Goal: Task Accomplishment & Management: Manage account settings

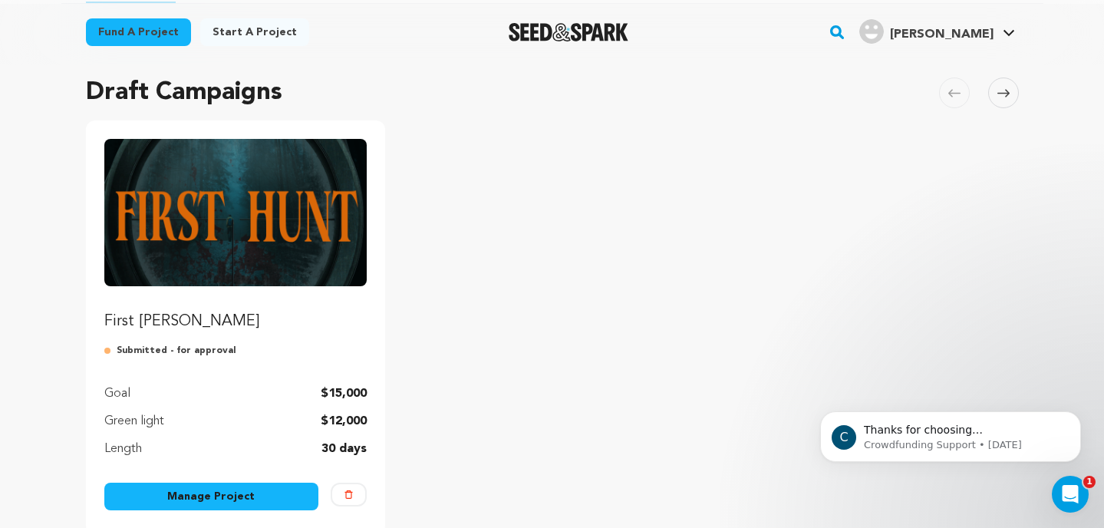
scroll to position [98, 0]
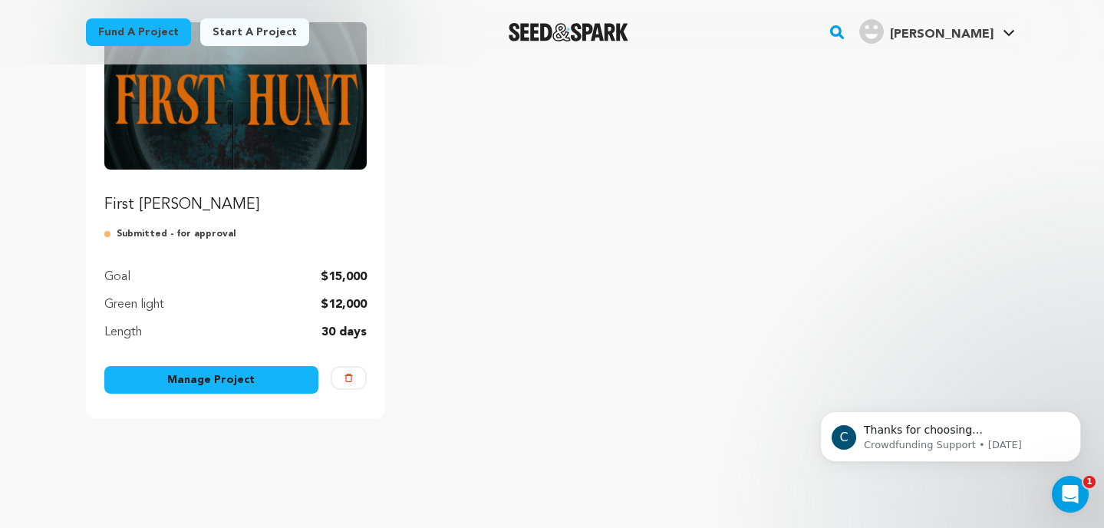
scroll to position [220, 0]
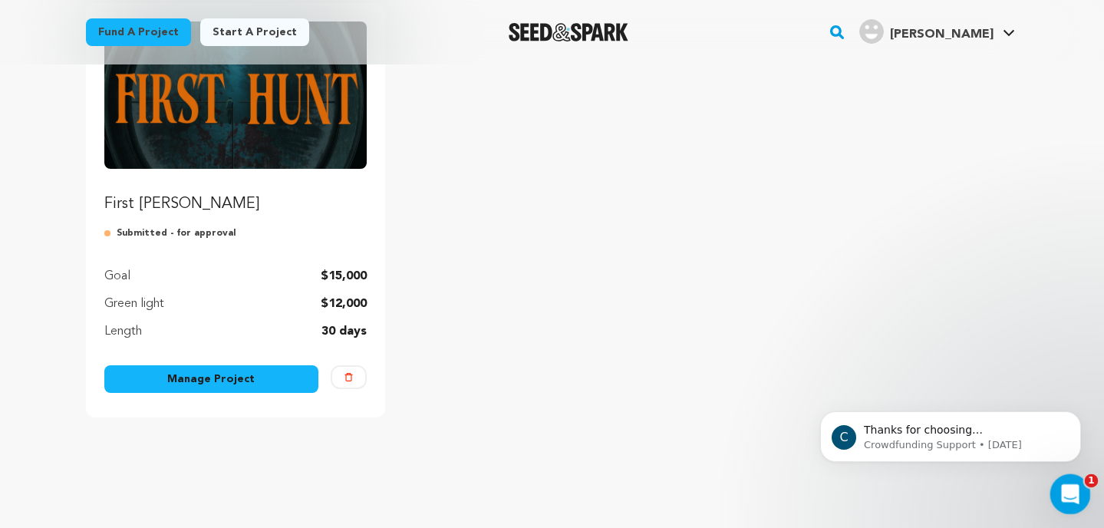
click at [1076, 490] on icon "Open Intercom Messenger" at bounding box center [1068, 491] width 25 height 25
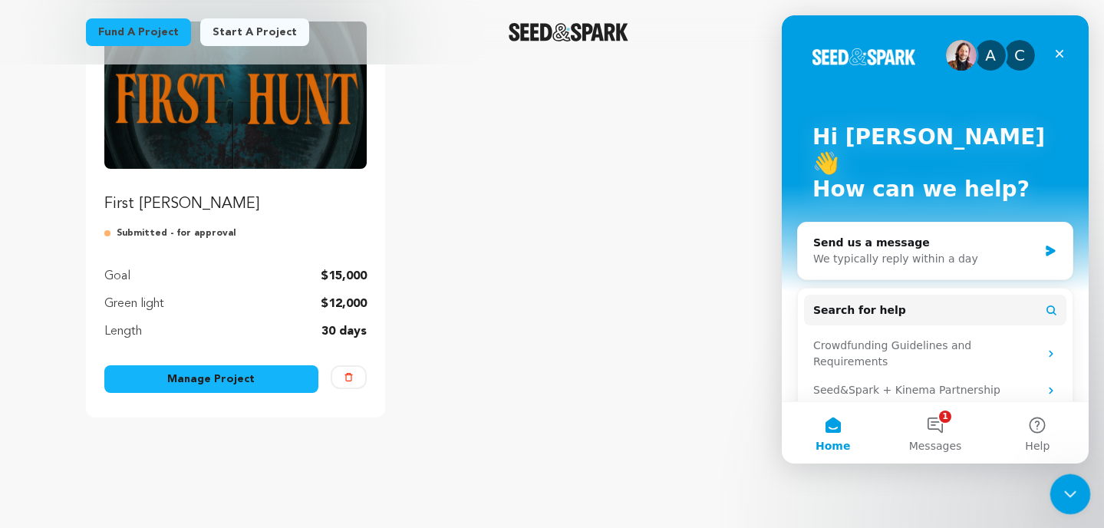
scroll to position [0, 0]
click at [942, 424] on button "1 Messages" at bounding box center [935, 432] width 102 height 61
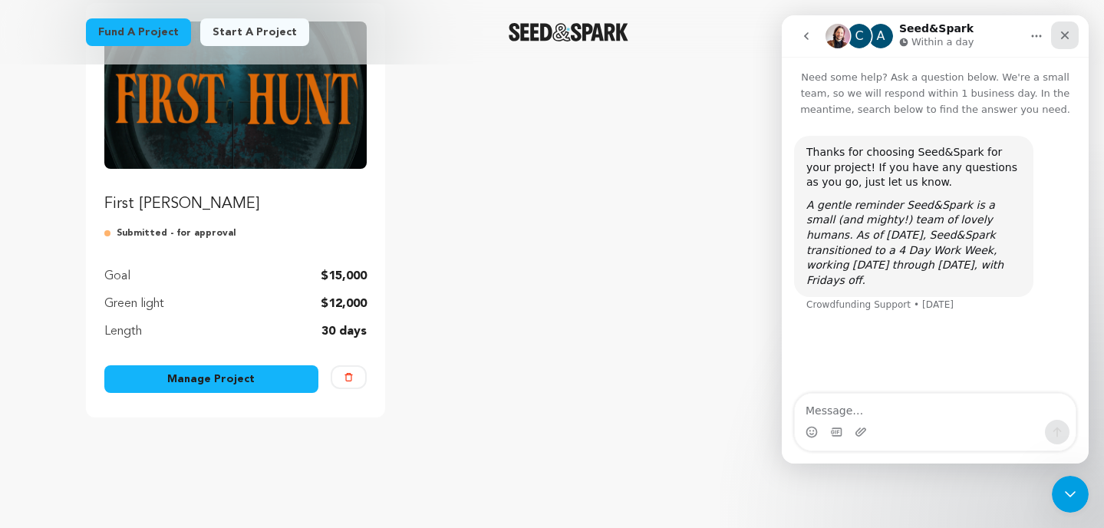
click at [1067, 28] on div "Close" at bounding box center [1065, 35] width 28 height 28
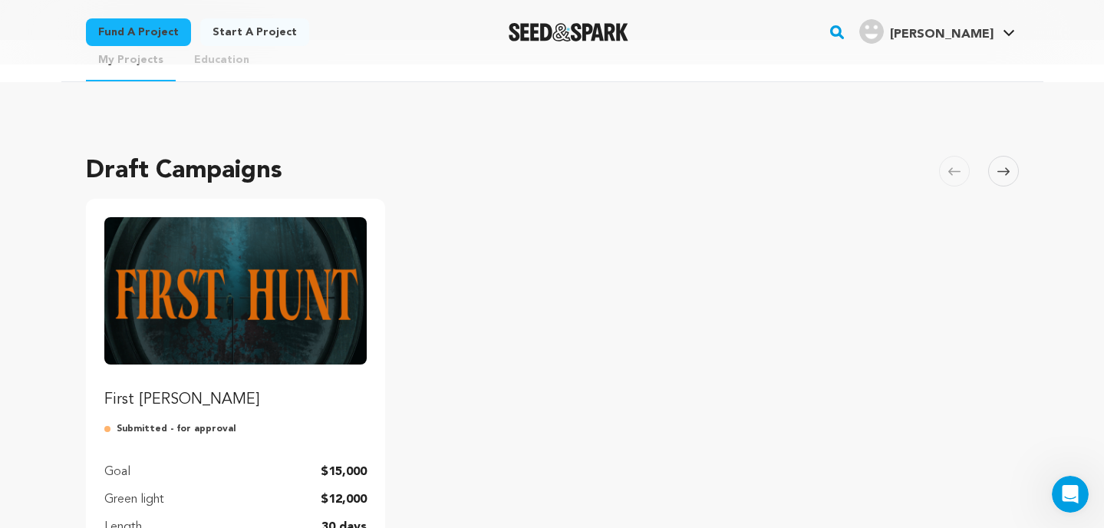
scroll to position [22, 0]
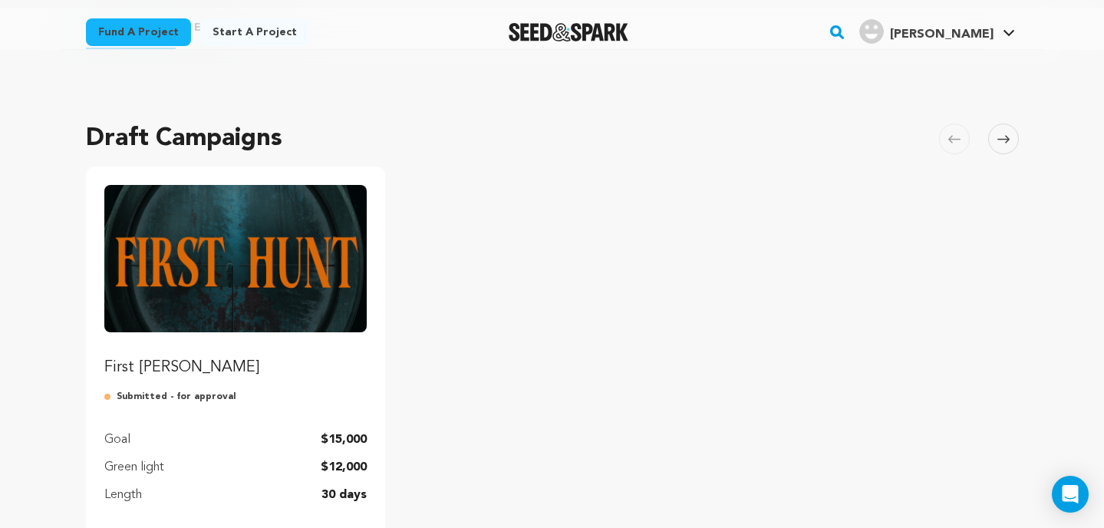
scroll to position [64, 0]
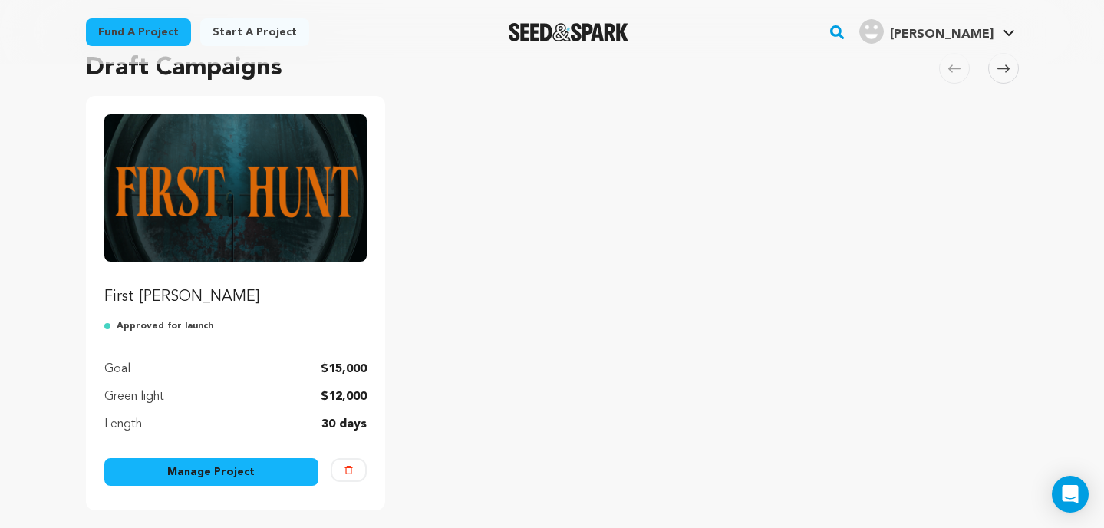
scroll to position [140, 0]
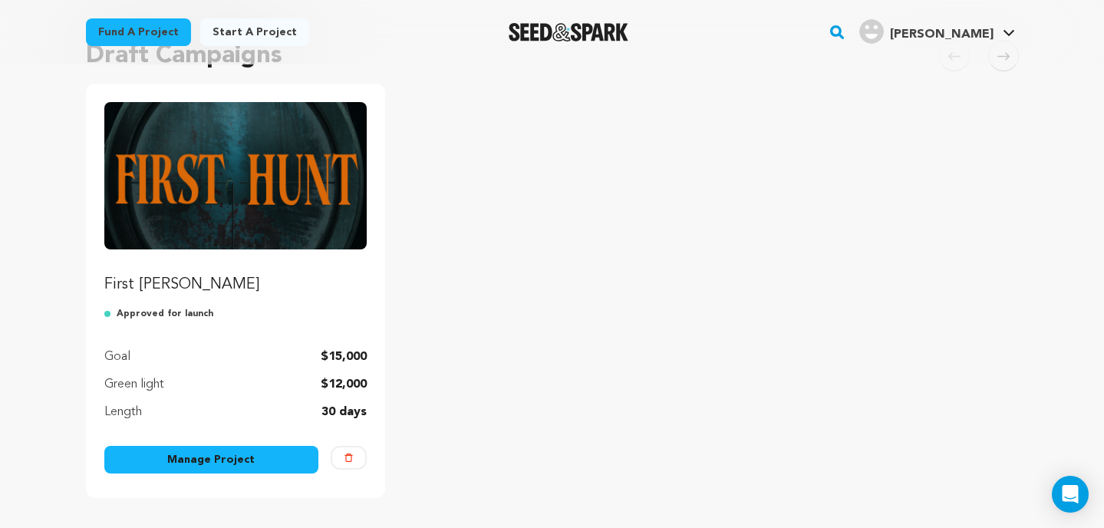
click at [154, 465] on link "Manage Project" at bounding box center [211, 460] width 215 height 28
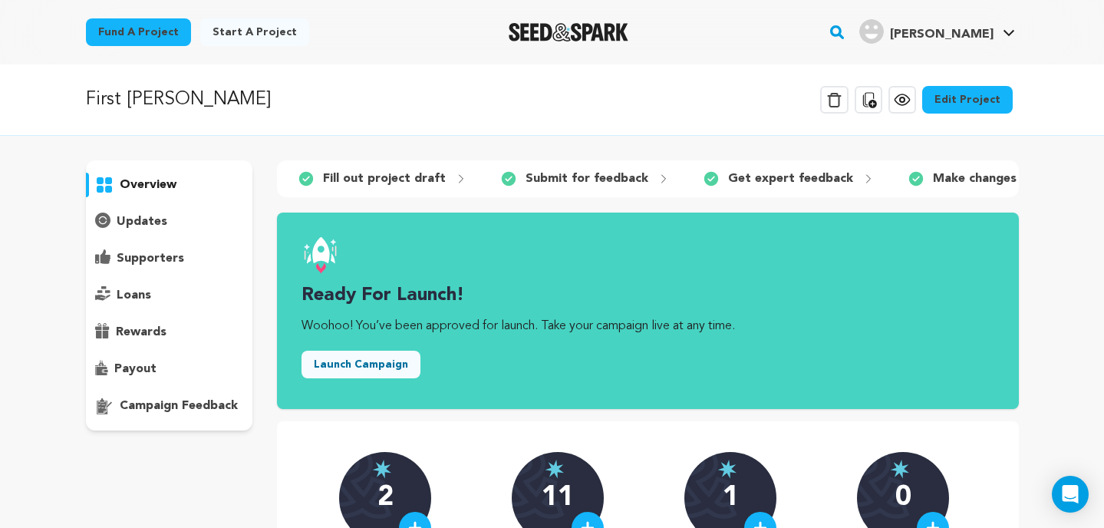
click at [901, 96] on icon at bounding box center [902, 100] width 18 height 18
click at [354, 367] on button "Launch Campaign" at bounding box center [360, 365] width 119 height 28
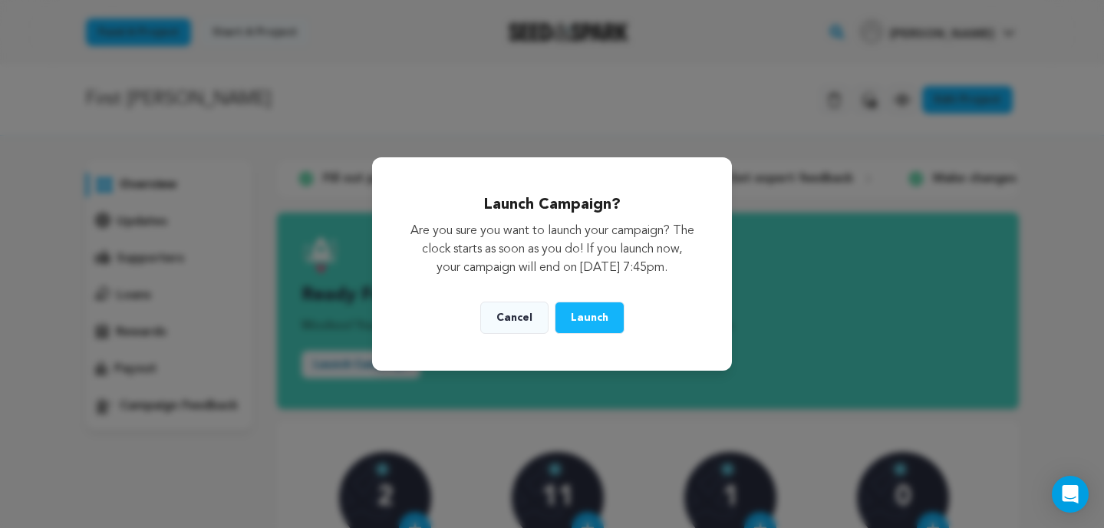
click at [582, 322] on span "Launch" at bounding box center [590, 317] width 38 height 11
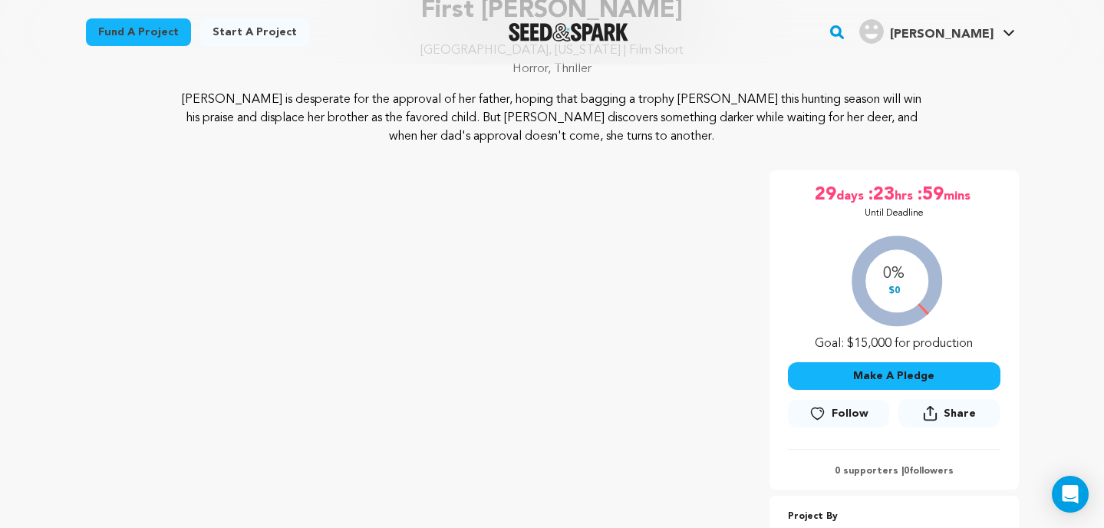
scroll to position [170, 0]
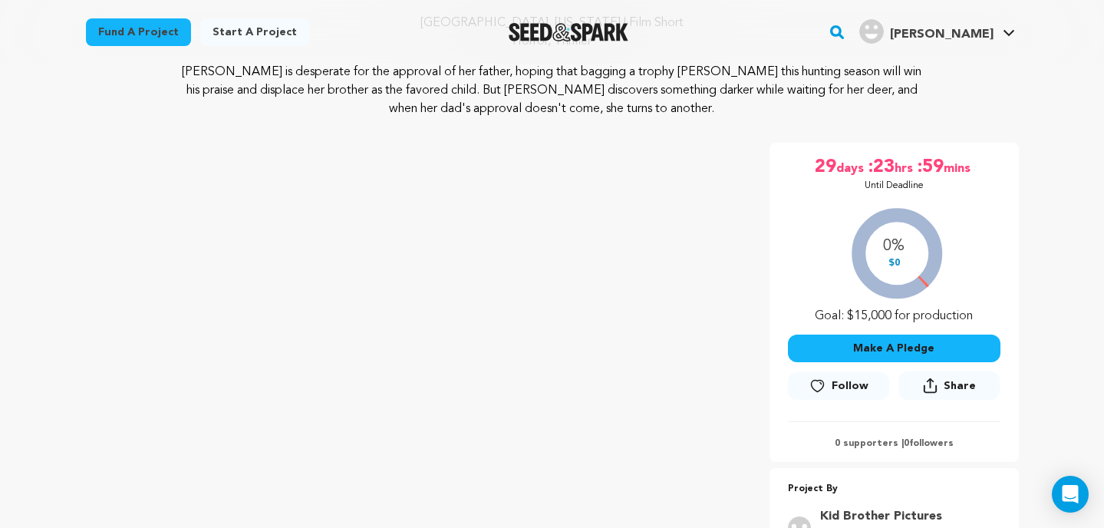
click at [937, 390] on icon at bounding box center [930, 389] width 13 height 8
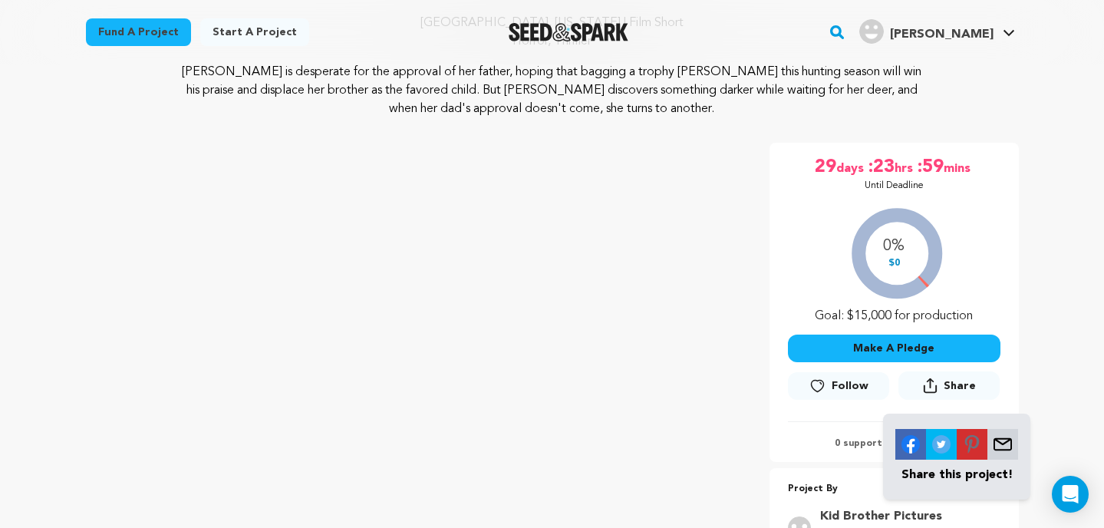
click at [908, 442] on img at bounding box center [910, 444] width 31 height 31
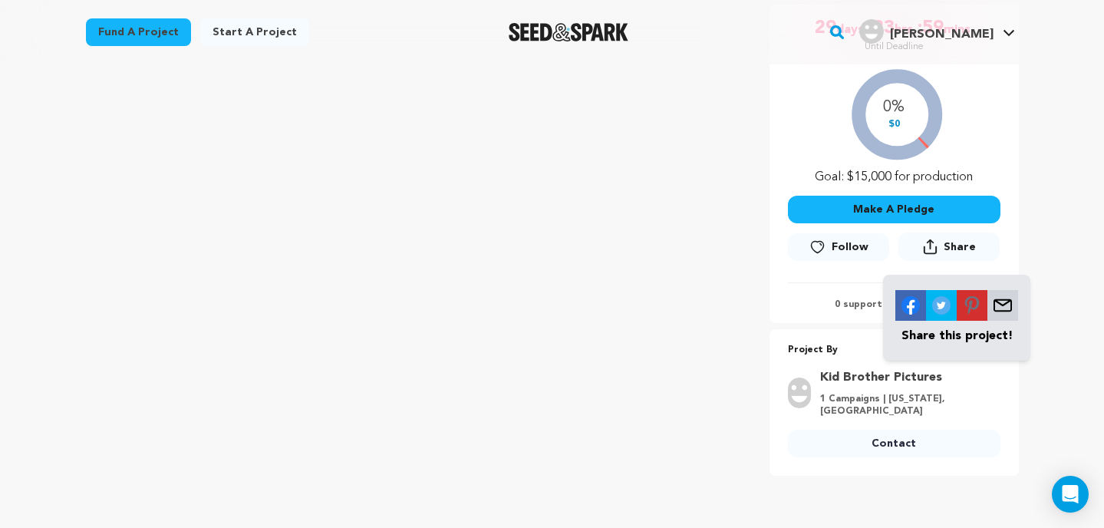
scroll to position [306, 0]
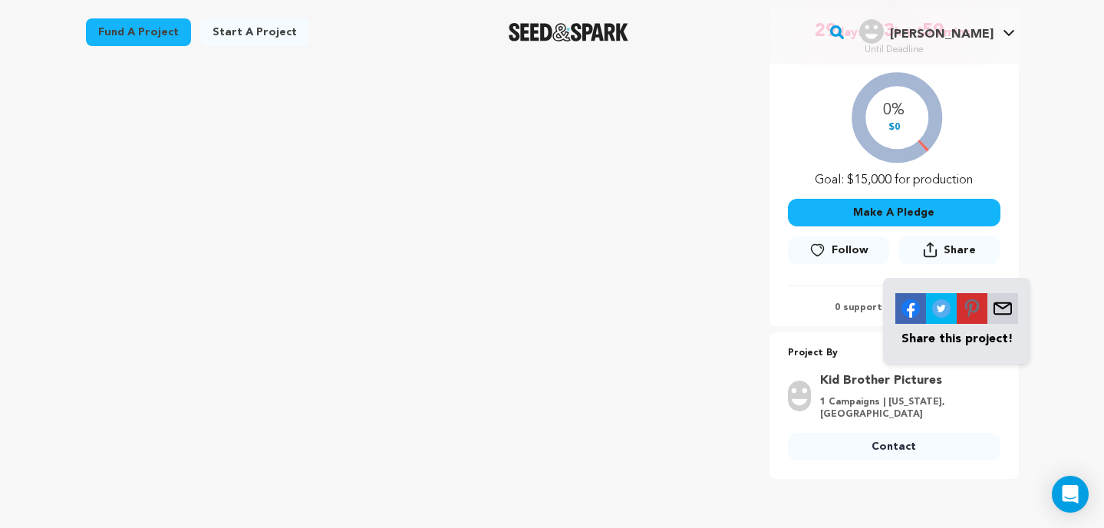
click at [947, 311] on img at bounding box center [941, 308] width 31 height 31
click at [966, 302] on img at bounding box center [972, 308] width 31 height 31
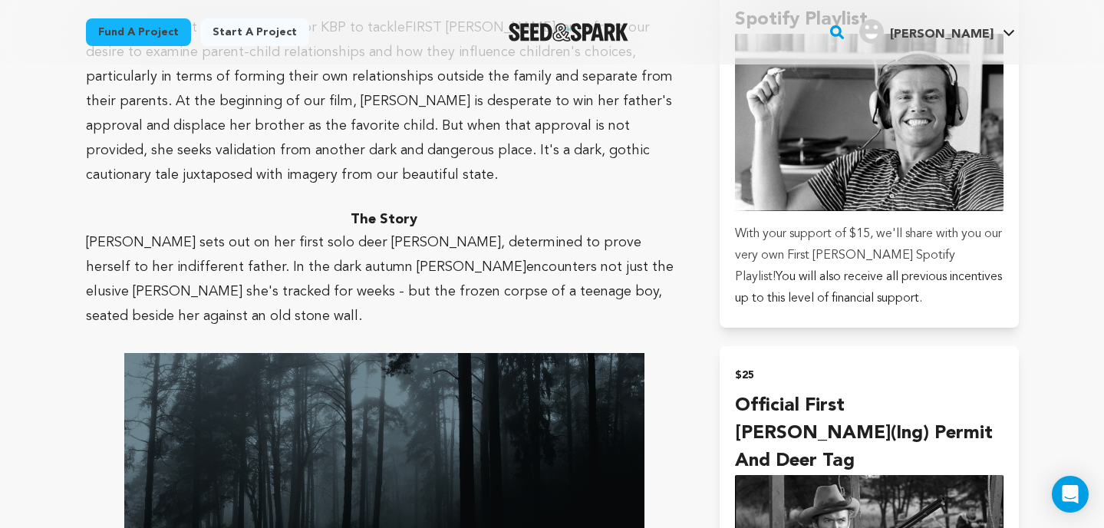
scroll to position [1421, 0]
